Goal: Navigation & Orientation: Find specific page/section

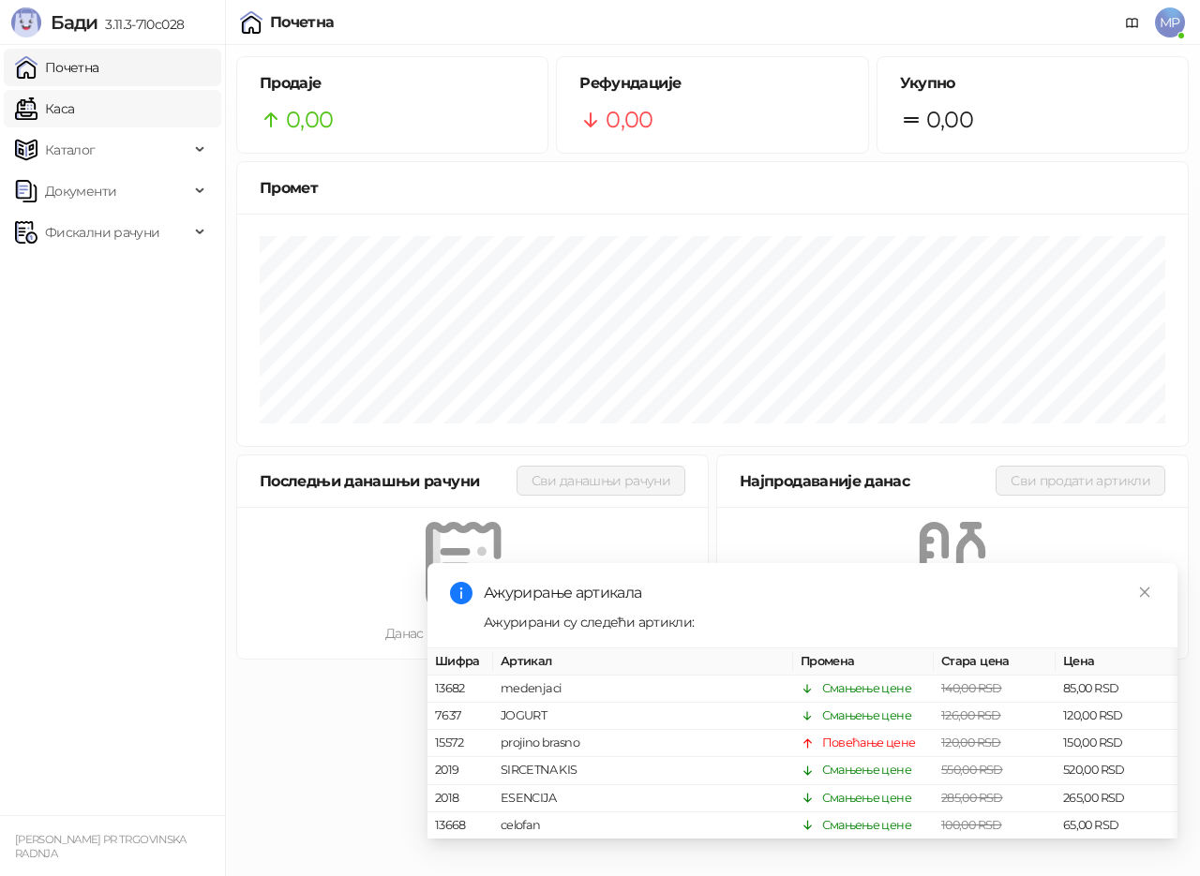
click at [70, 107] on link "Каса" at bounding box center [44, 108] width 59 height 37
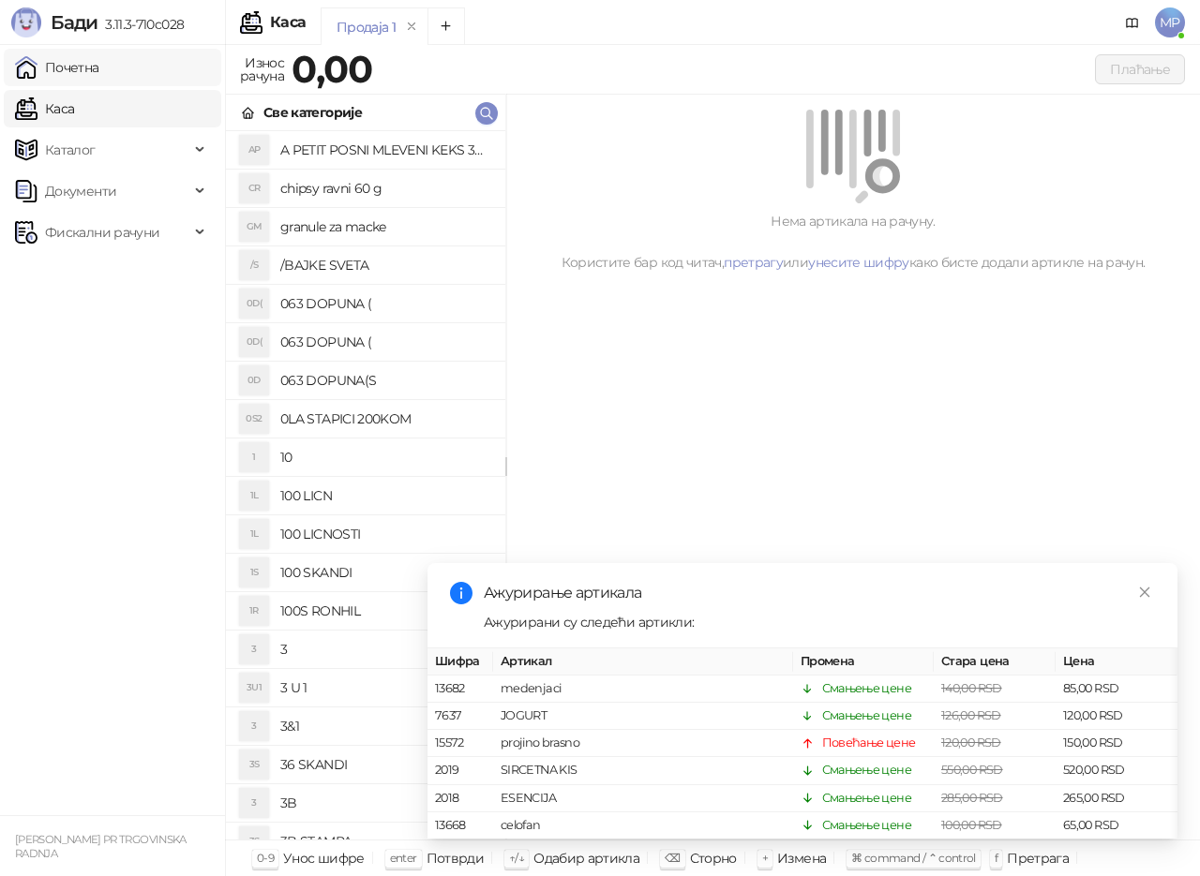
click at [76, 65] on link "Почетна" at bounding box center [57, 67] width 84 height 37
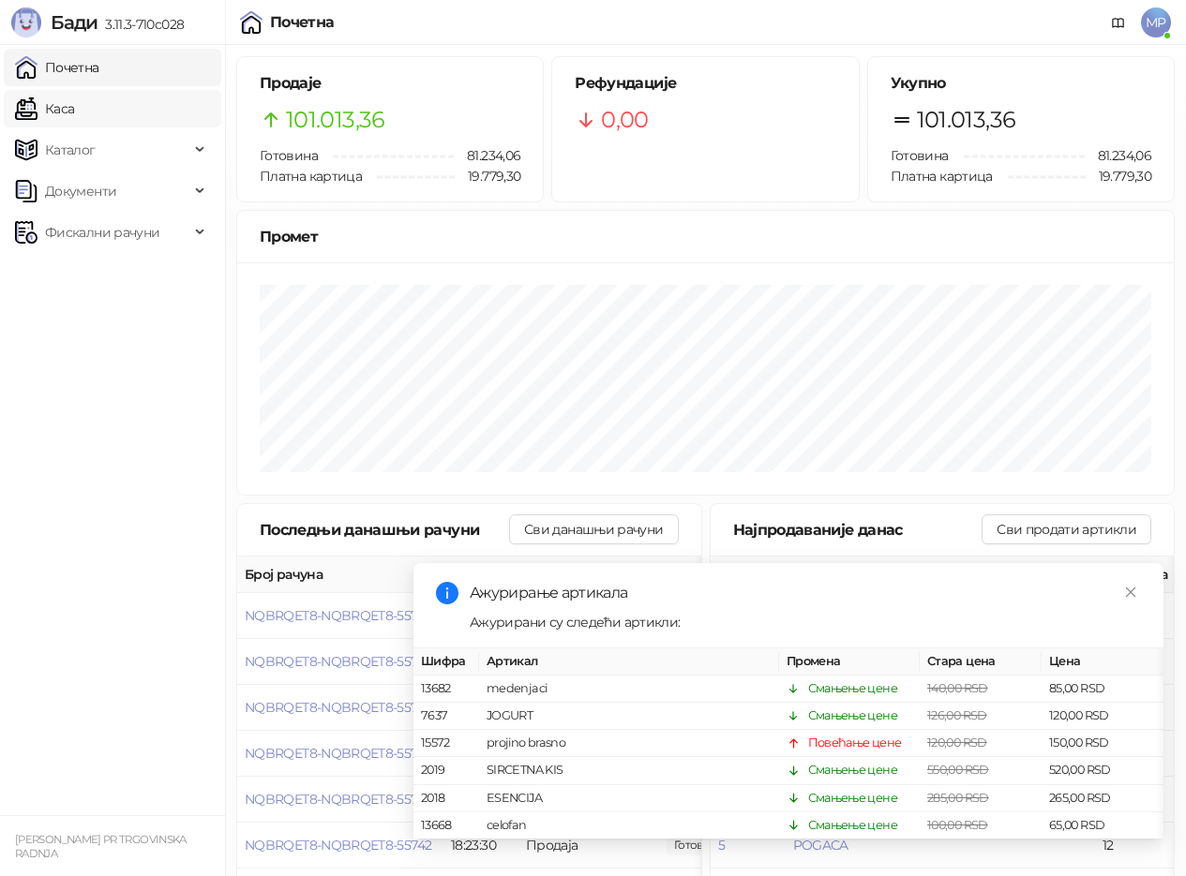
click at [65, 112] on link "Каса" at bounding box center [44, 108] width 59 height 37
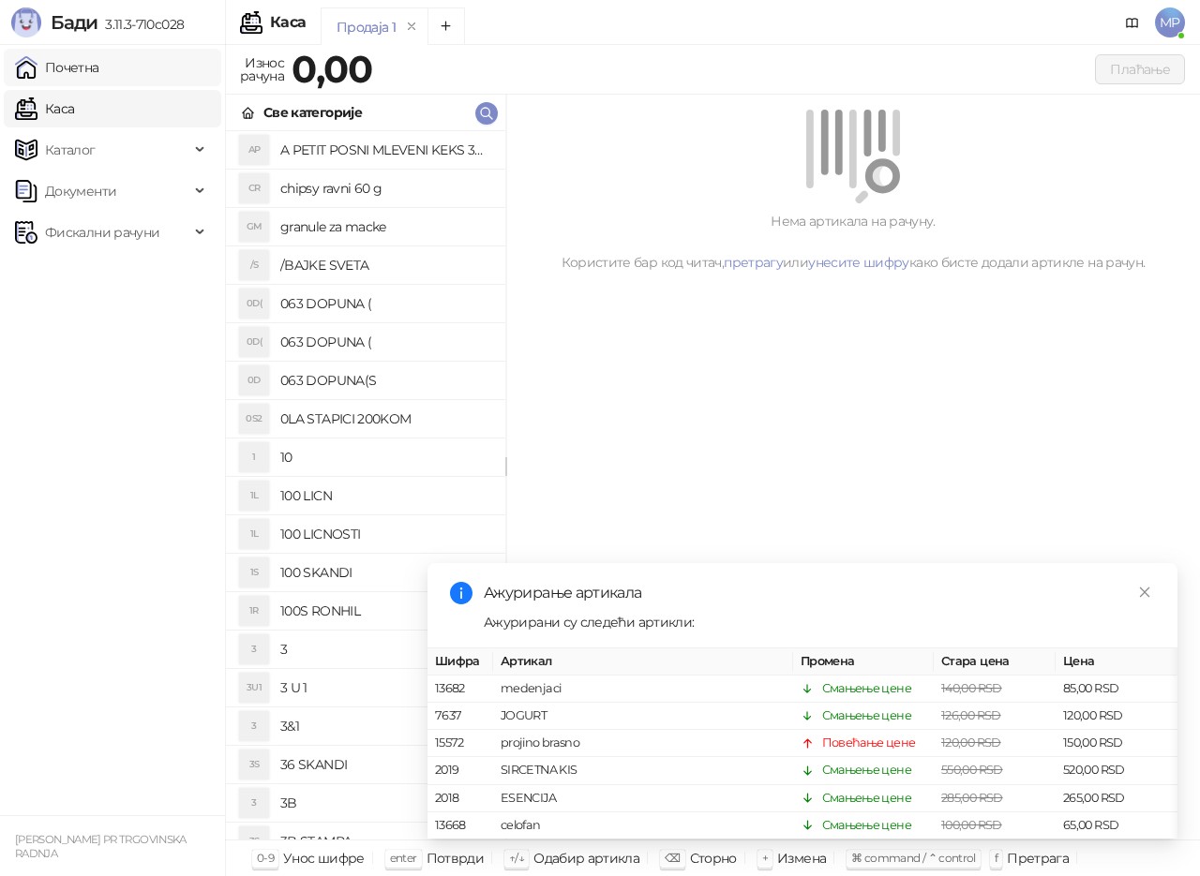
click at [98, 75] on link "Почетна" at bounding box center [57, 67] width 84 height 37
